Goal: Navigation & Orientation: Find specific page/section

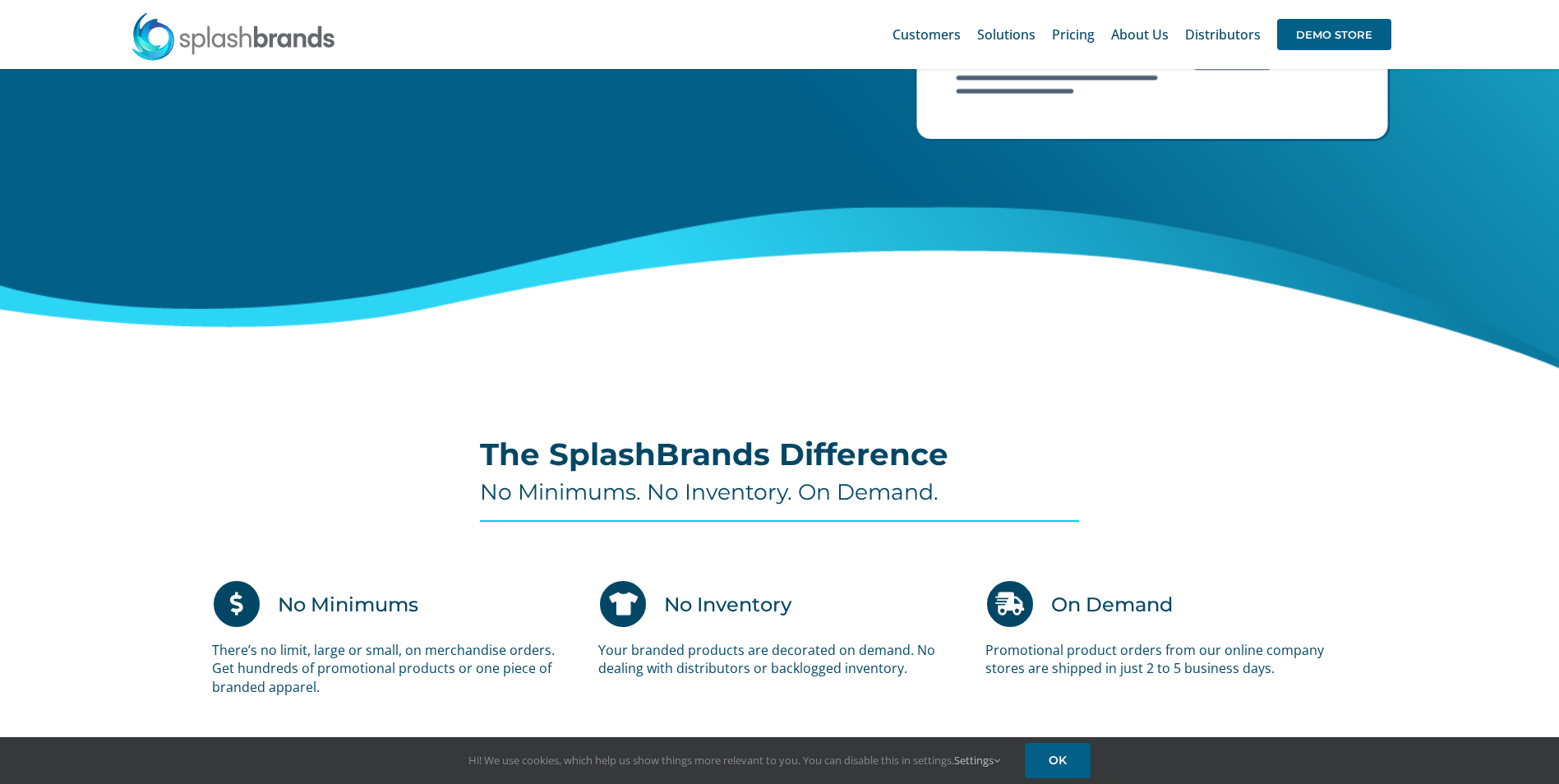
scroll to position [657, 0]
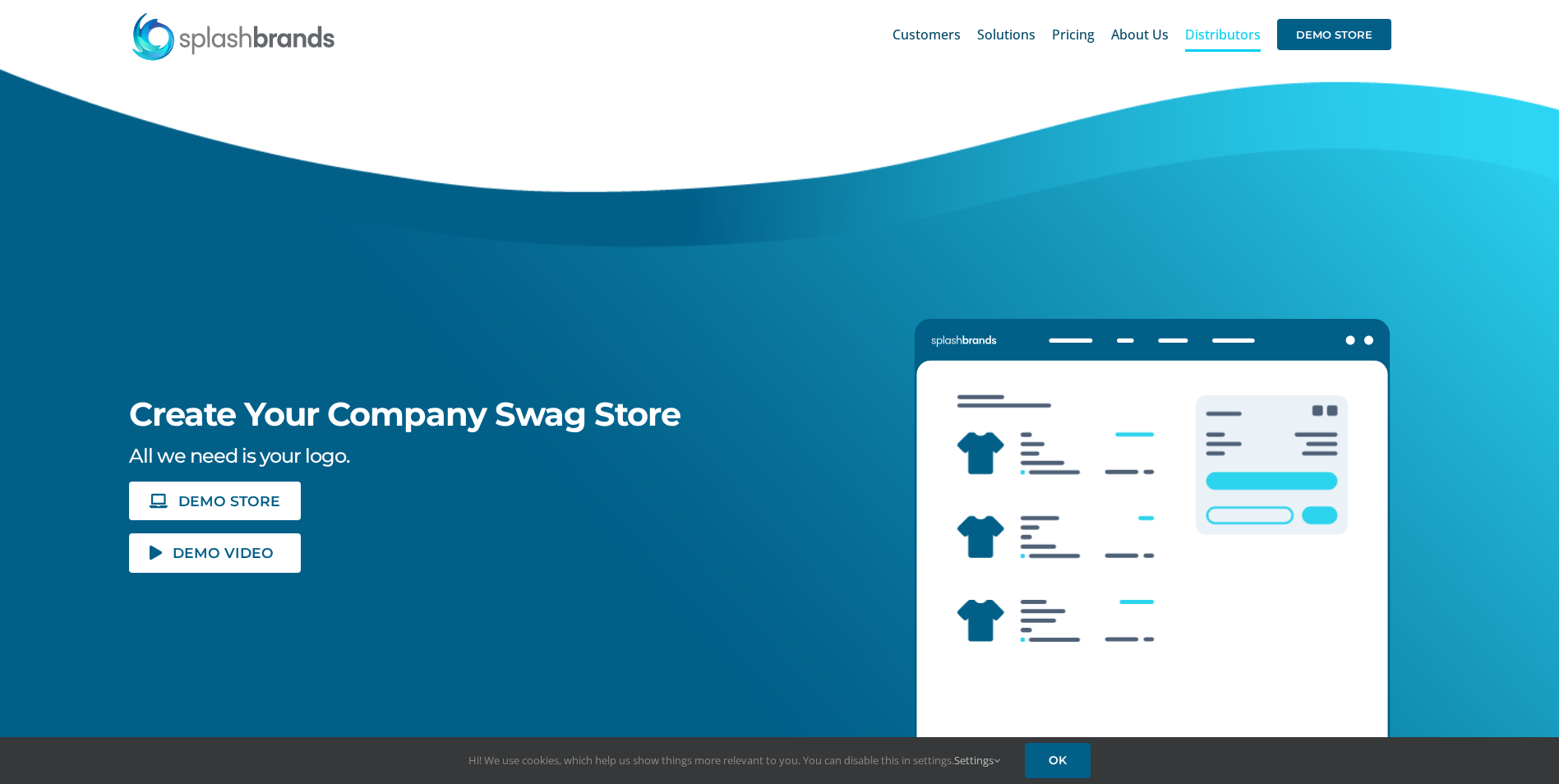
click at [1209, 28] on span "Distributors" at bounding box center [1222, 35] width 76 height 13
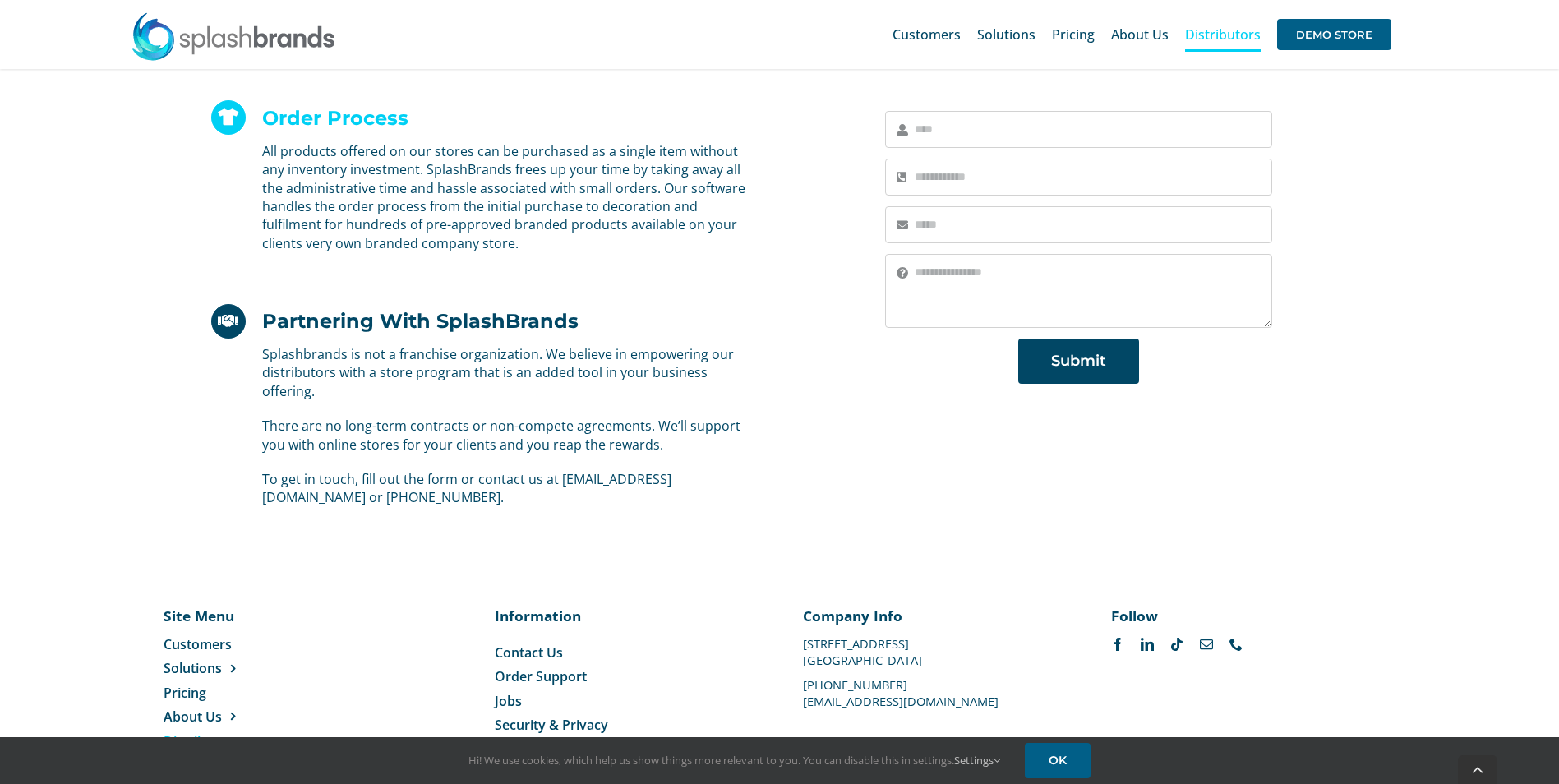
scroll to position [983, 0]
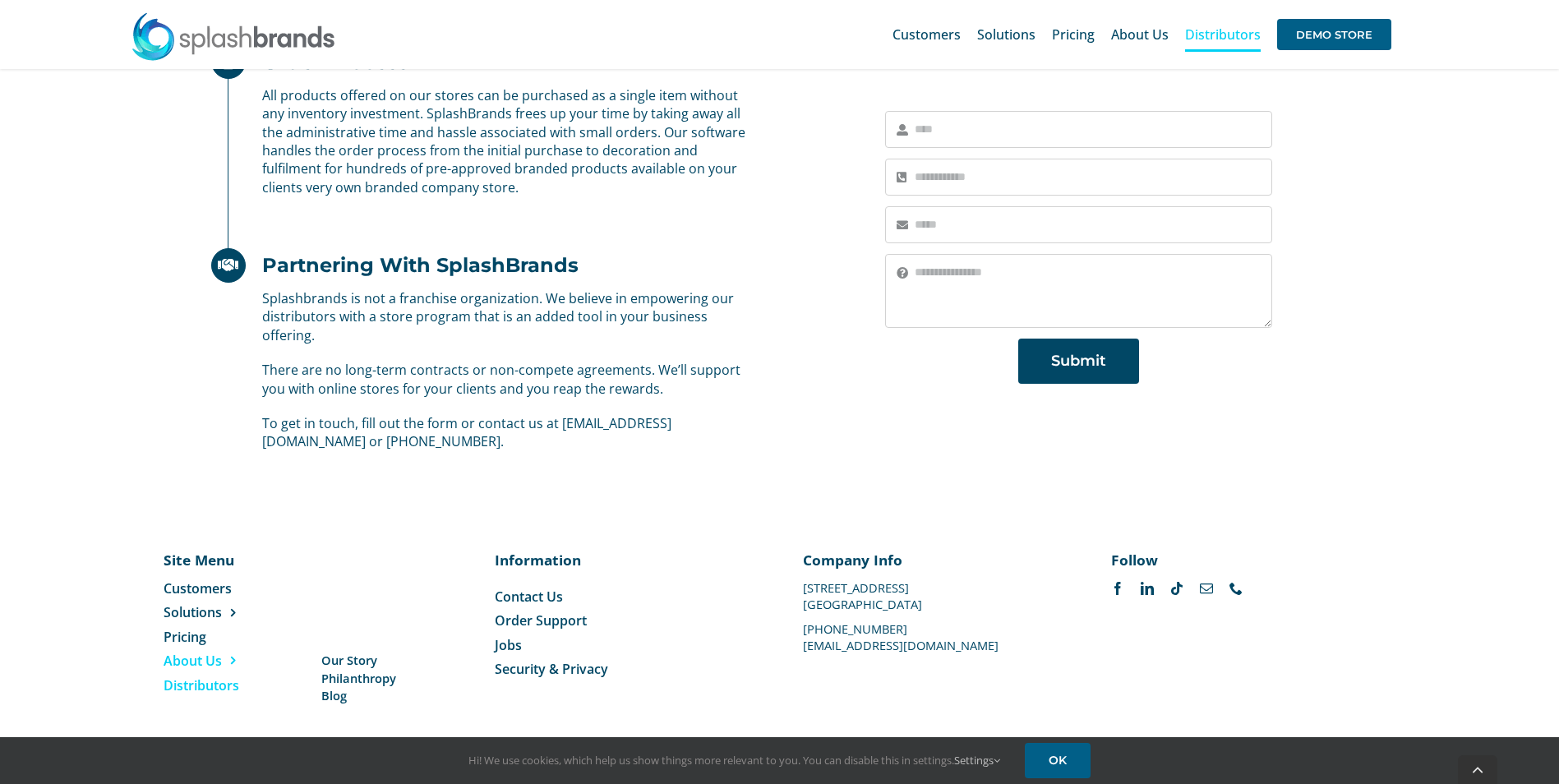
click at [198, 657] on span "About Us" at bounding box center [193, 660] width 59 height 18
click at [345, 659] on span "Our Story" at bounding box center [349, 660] width 56 height 17
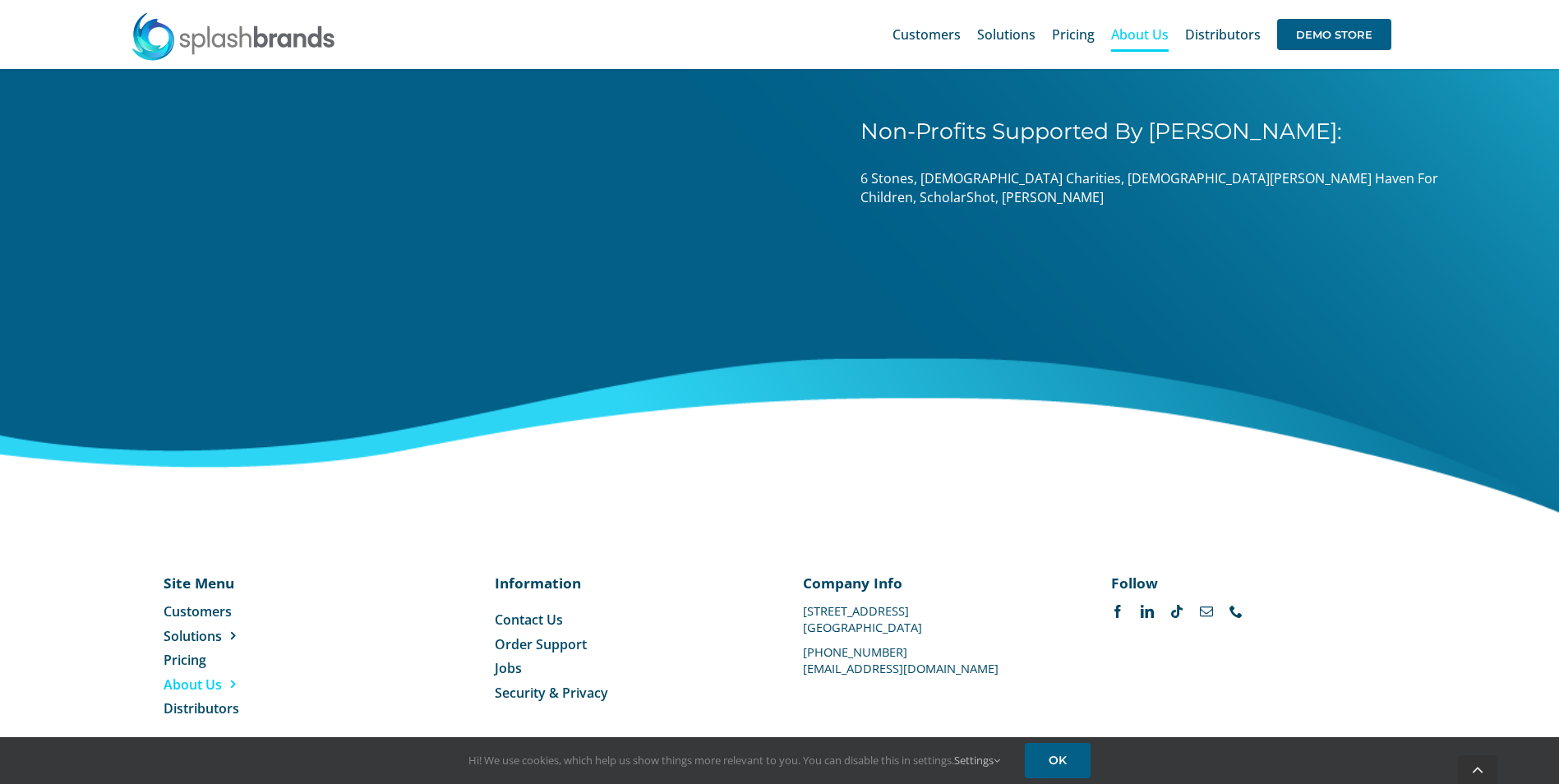
scroll to position [2537, 0]
